Goal: Information Seeking & Learning: Learn about a topic

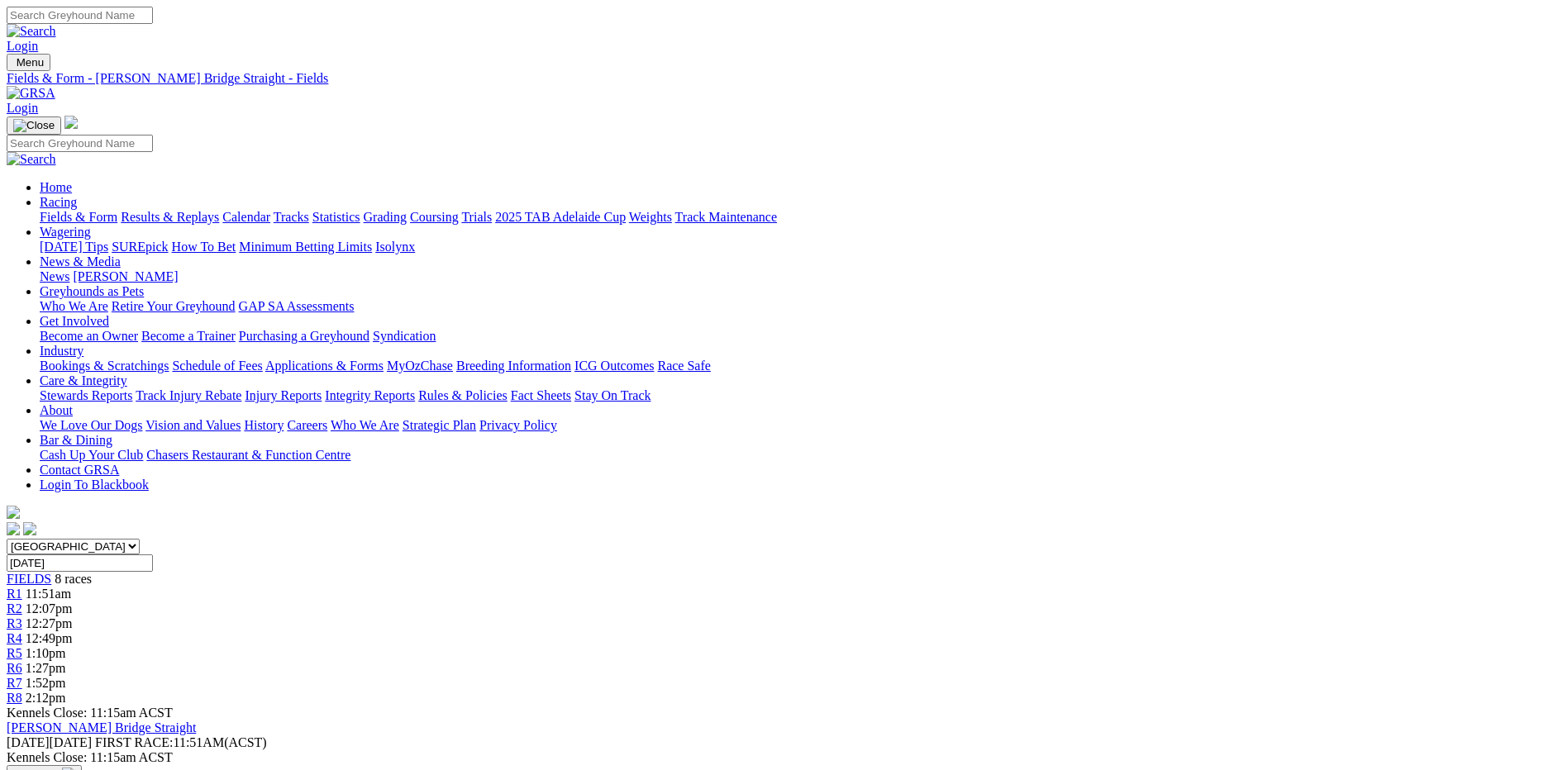
click at [117, 210] on link "Fields & Form" at bounding box center [78, 217] width 77 height 15
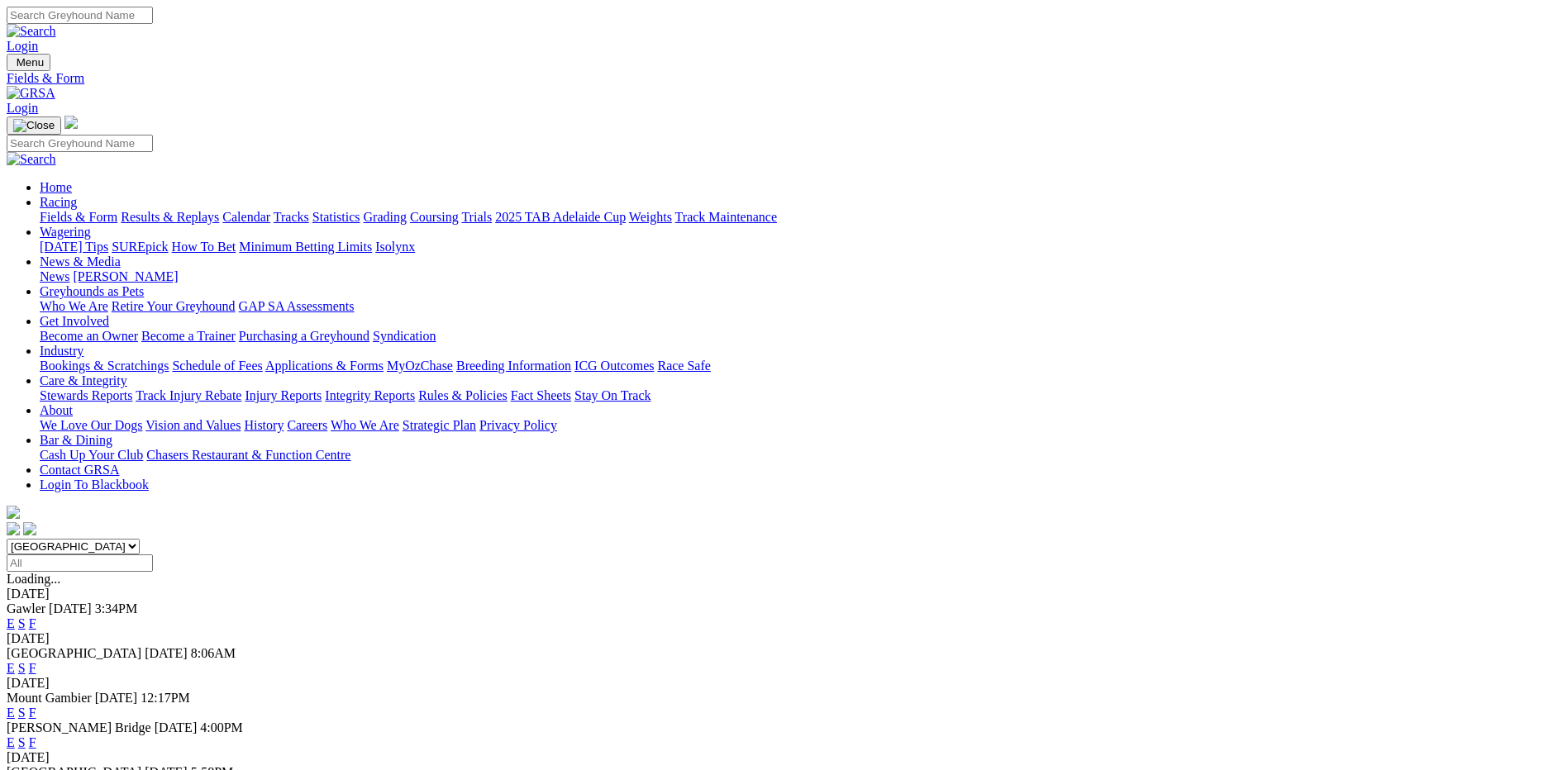
click at [37, 661] on link "F" at bounding box center [33, 667] width 8 height 15
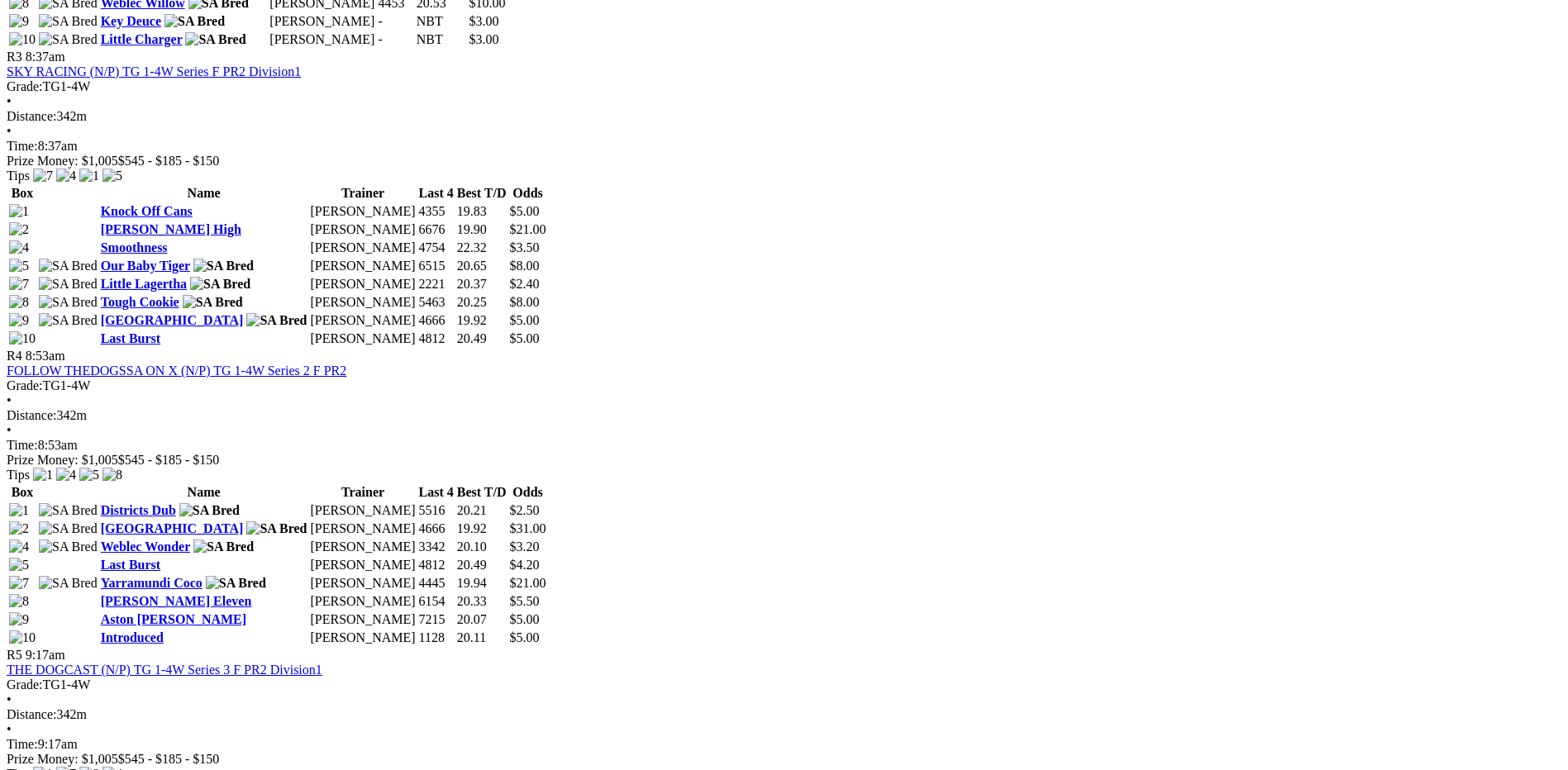
scroll to position [1239, 0]
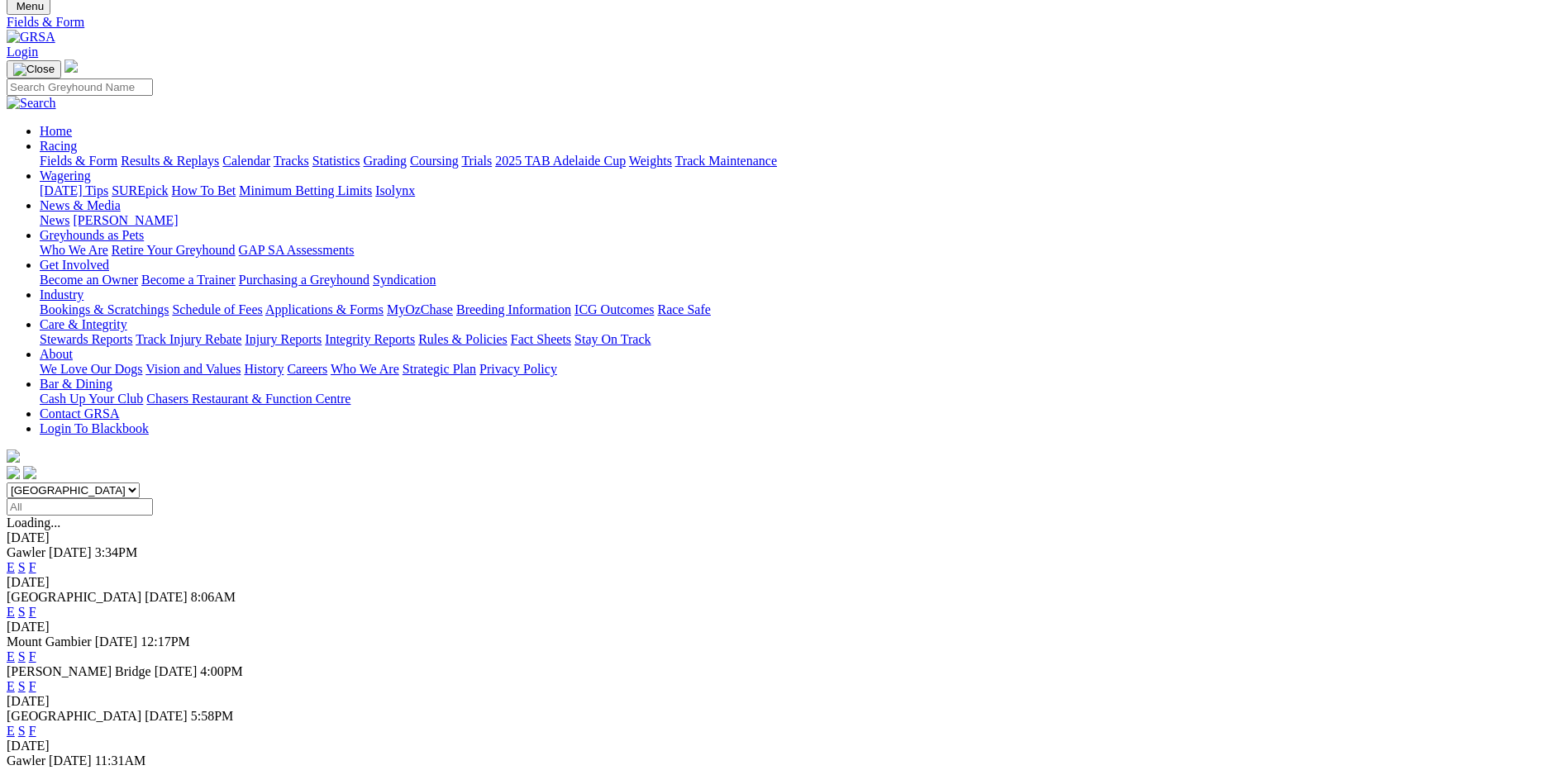
scroll to position [82, 0]
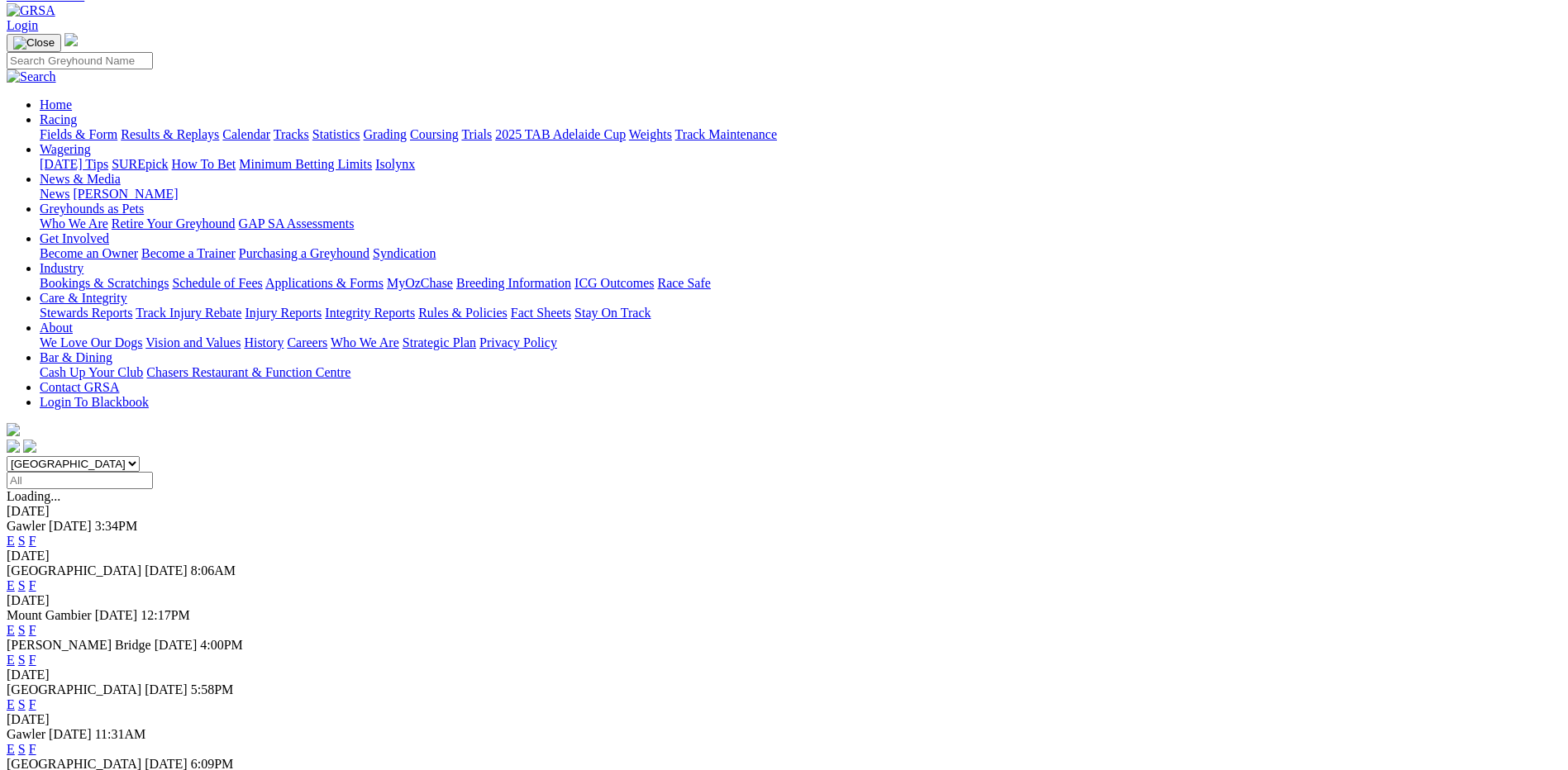
click at [37, 653] on link "F" at bounding box center [33, 660] width 8 height 15
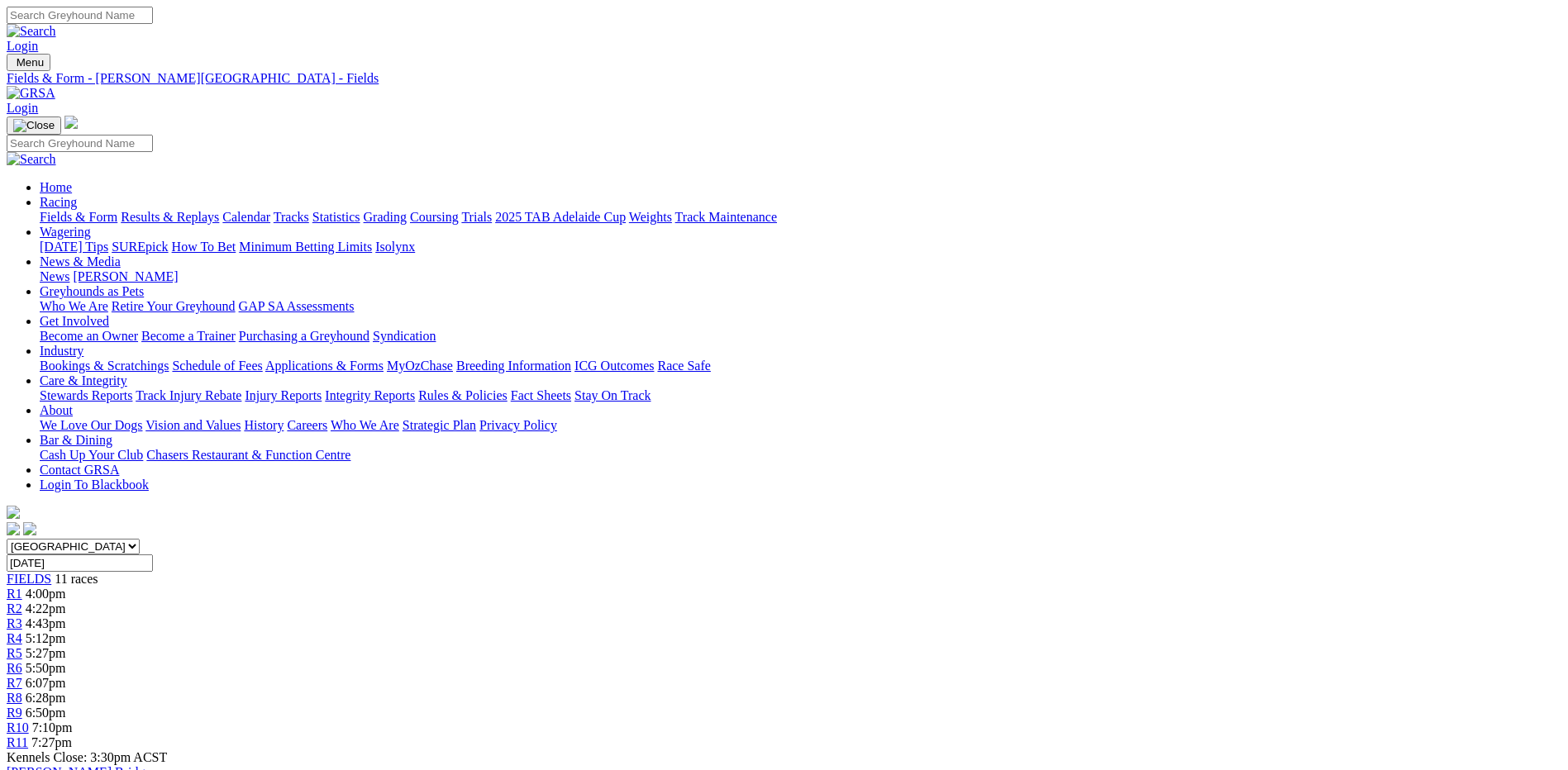
scroll to position [82, 0]
